Goal: Task Accomplishment & Management: Manage account settings

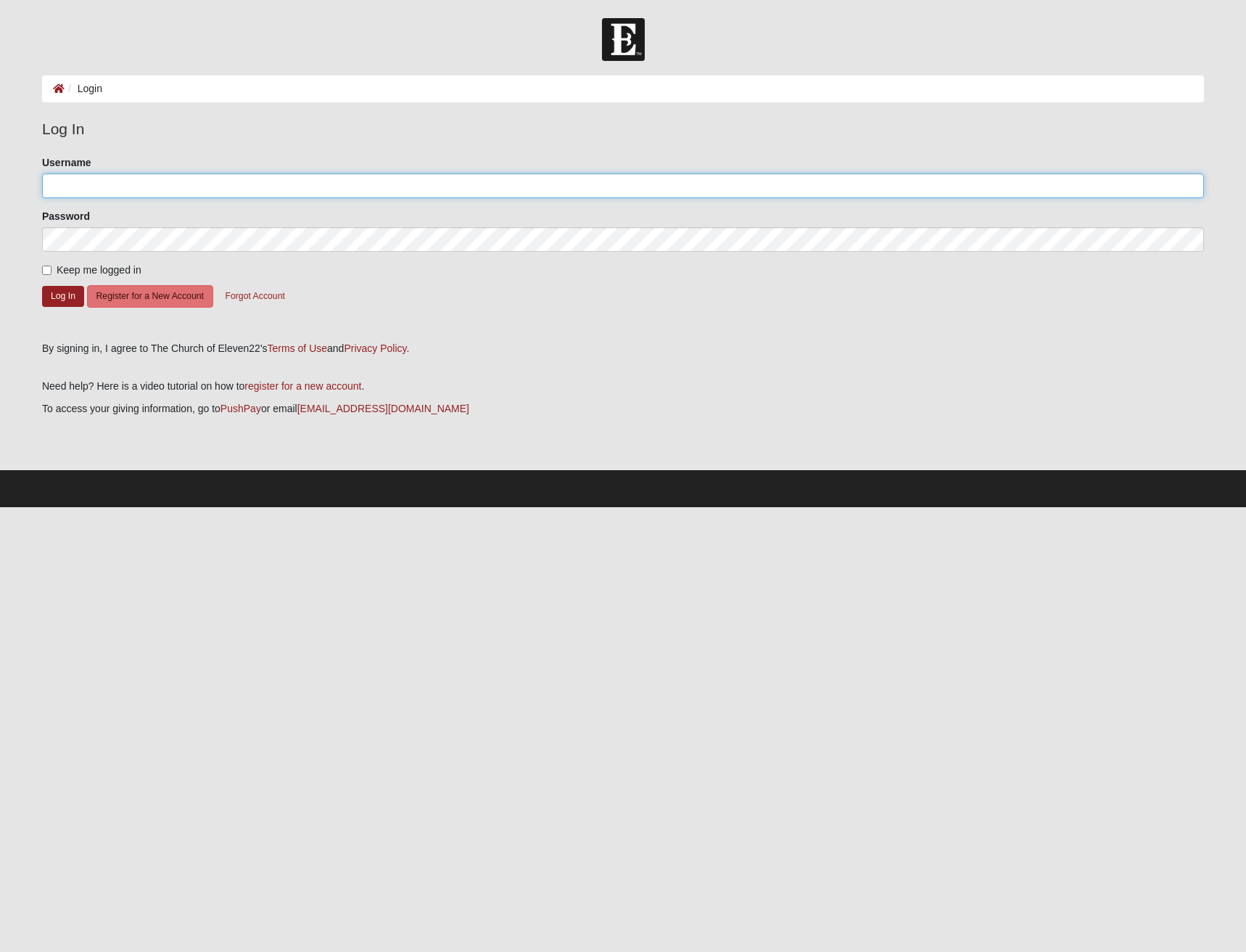
type input "[EMAIL_ADDRESS][DOMAIN_NAME]"
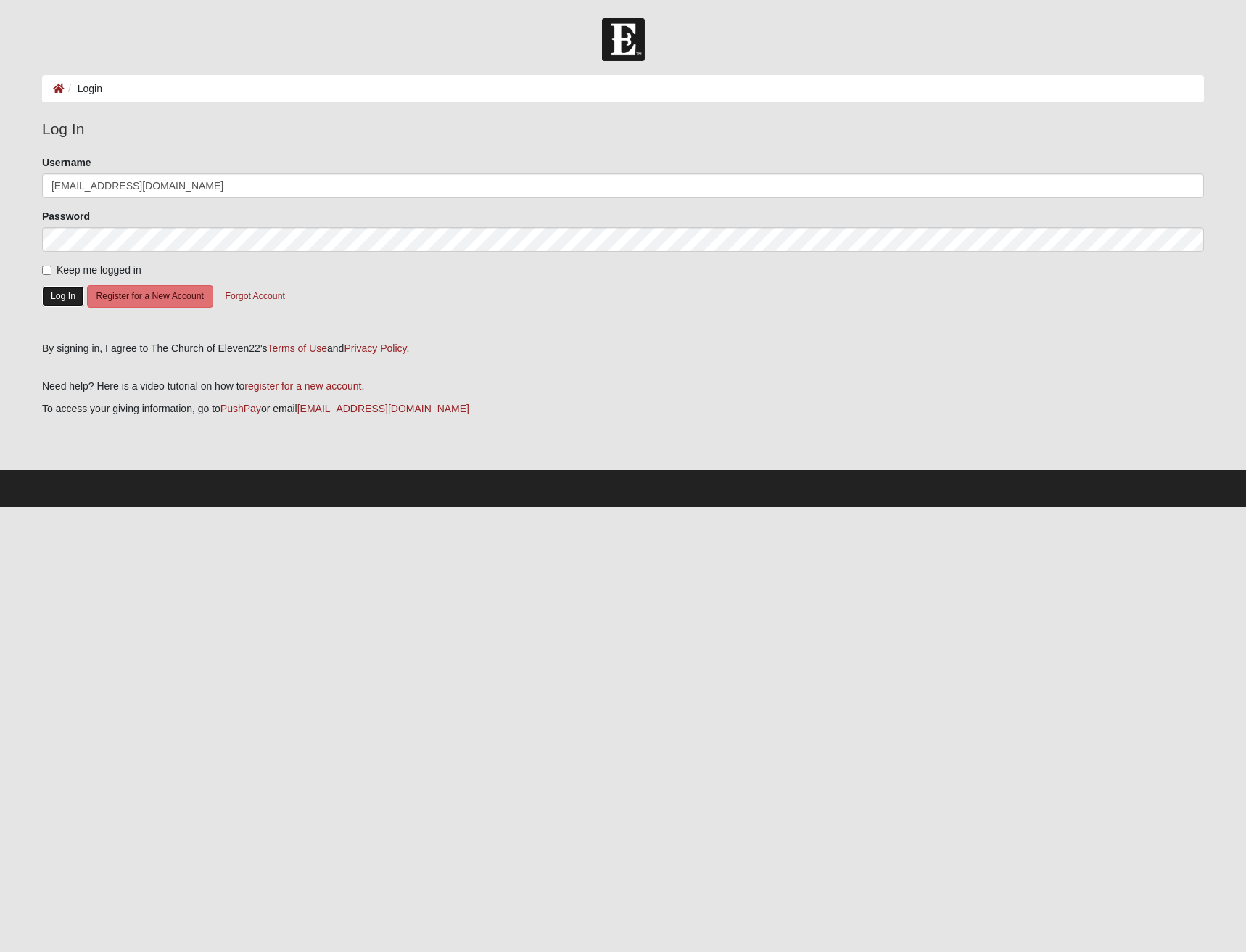
click at [65, 300] on button "Log In" at bounding box center [63, 296] width 42 height 21
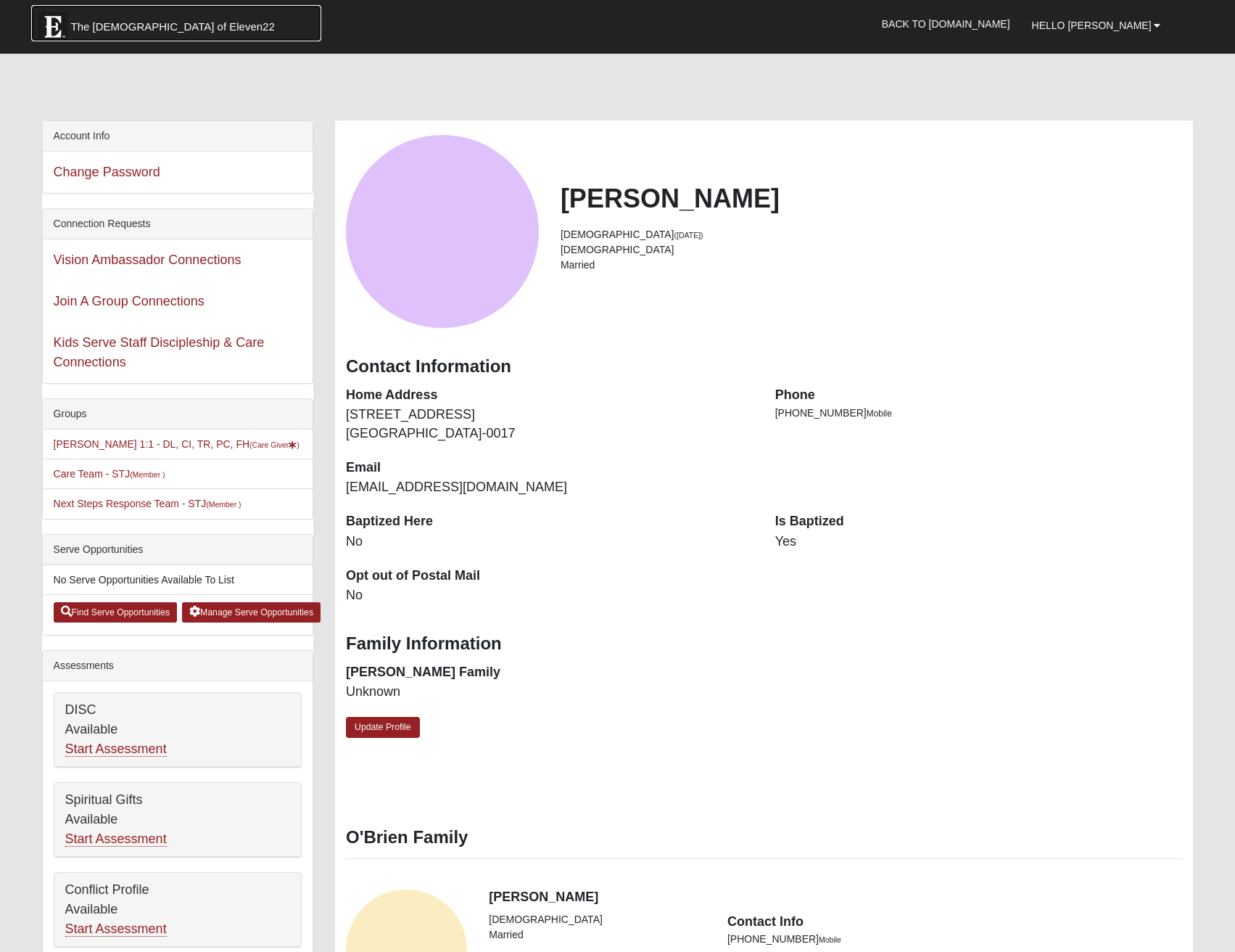
click at [101, 25] on span "The [DEMOGRAPHIC_DATA] of Eleven22" at bounding box center [173, 27] width 204 height 14
